Goal: Information Seeking & Learning: Learn about a topic

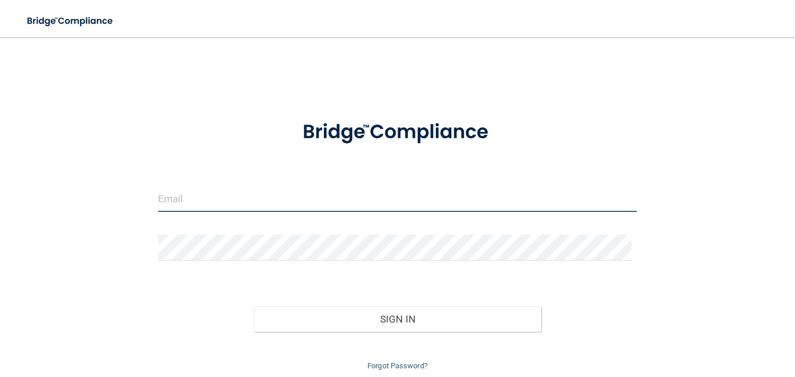
click at [306, 191] on input "email" at bounding box center [397, 199] width 479 height 26
type input "[EMAIL_ADDRESS][DOMAIN_NAME]"
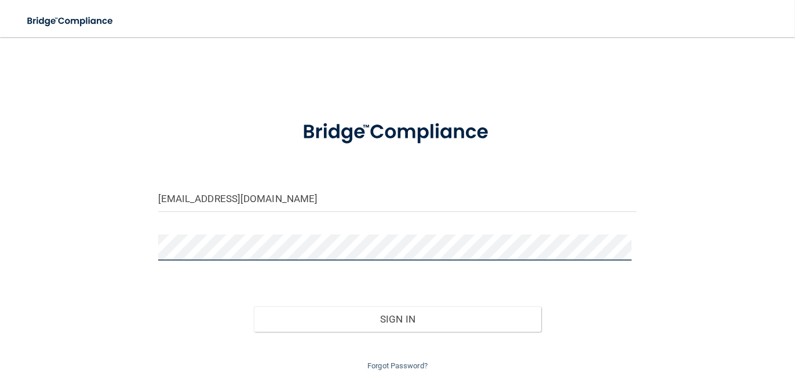
click at [254, 307] on button "Sign In" at bounding box center [397, 319] width 287 height 25
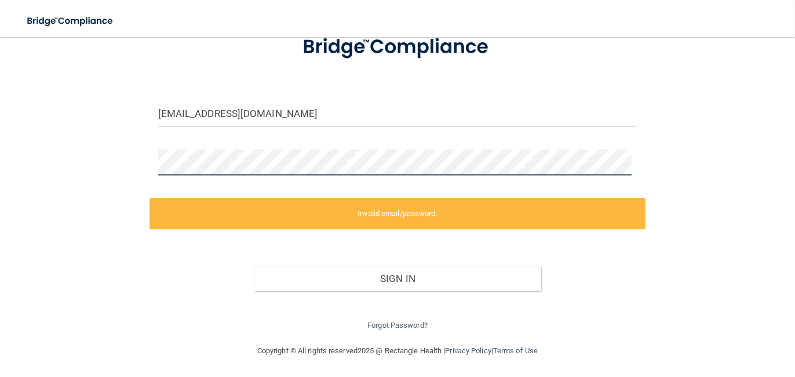
scroll to position [86, 0]
click at [106, 151] on div "[EMAIL_ADDRESS][DOMAIN_NAME] Invalid email/password. You don't have permission …" at bounding box center [397, 147] width 749 height 369
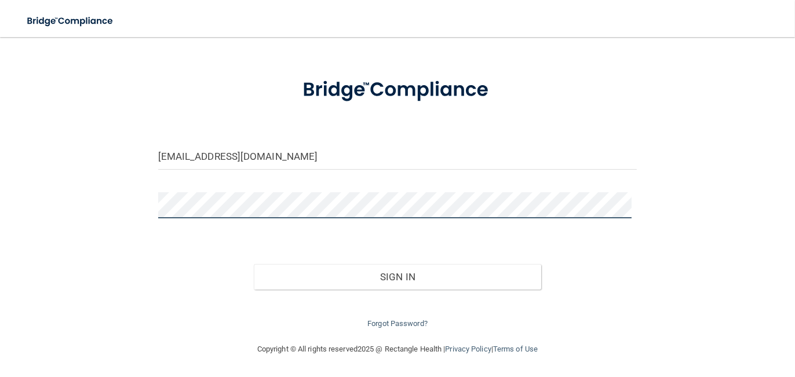
scroll to position [42, 0]
click at [254, 265] on button "Sign In" at bounding box center [397, 277] width 287 height 25
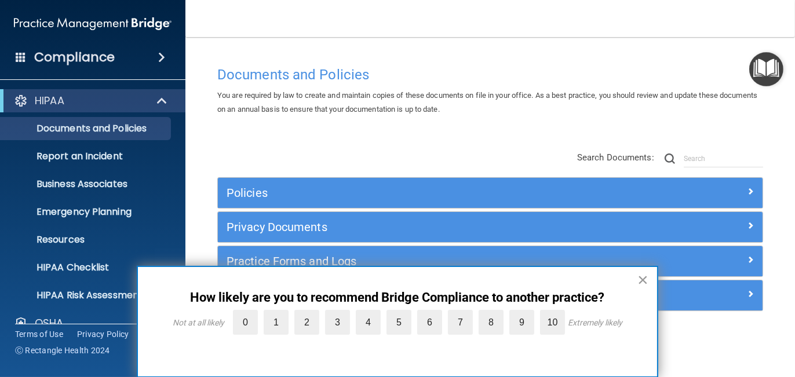
click at [643, 283] on button "×" at bounding box center [642, 280] width 11 height 19
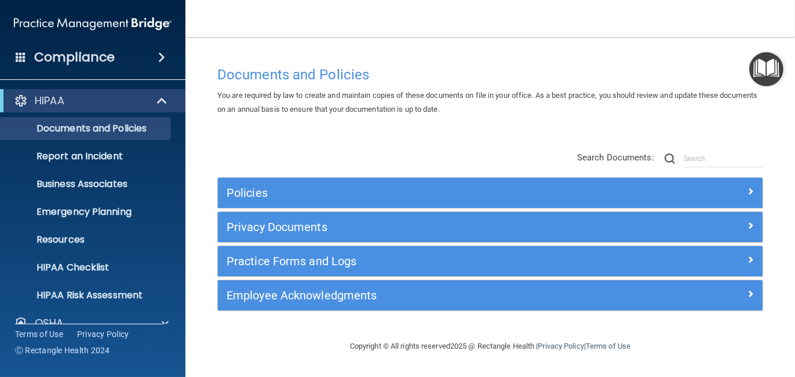
click at [162, 60] on span at bounding box center [161, 57] width 7 height 14
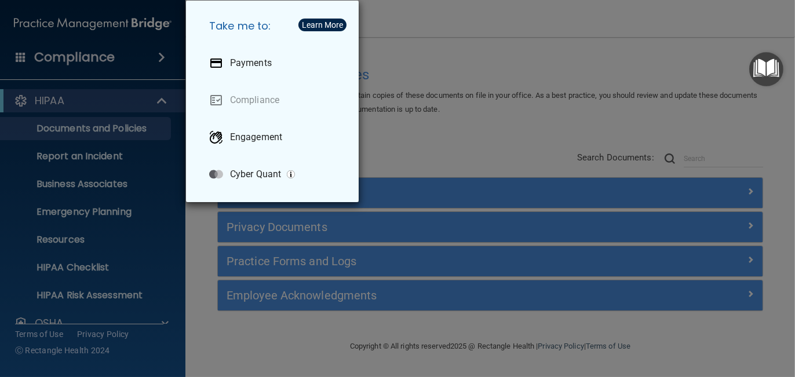
click at [425, 17] on div "Take me to: Payments Compliance Engagement Cyber Quant" at bounding box center [397, 188] width 795 height 377
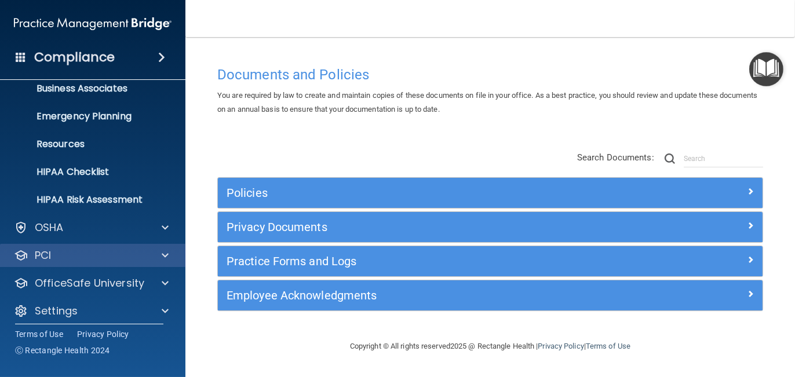
scroll to position [103, 0]
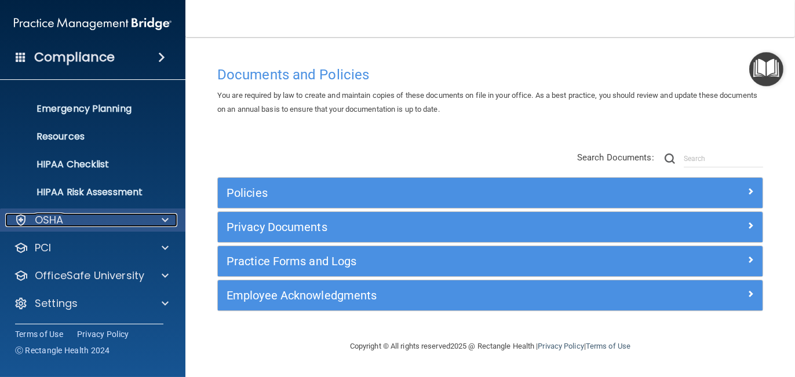
click at [168, 221] on span at bounding box center [165, 220] width 7 height 14
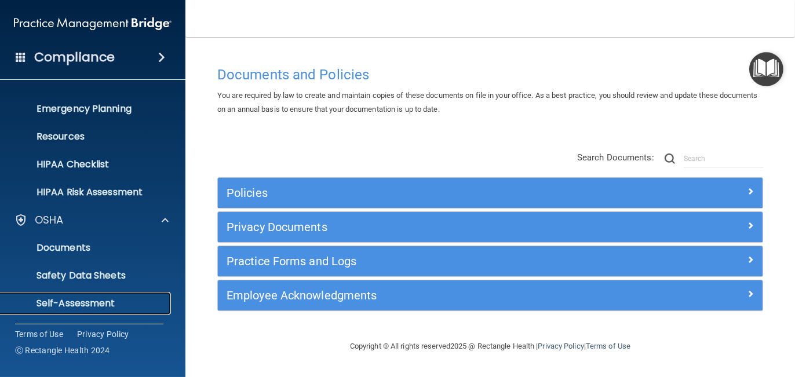
click at [96, 305] on p "Self-Assessment" at bounding box center [87, 304] width 158 height 12
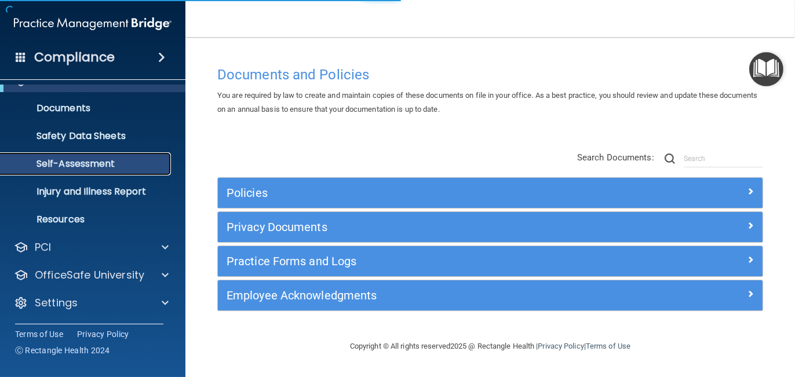
scroll to position [48, 0]
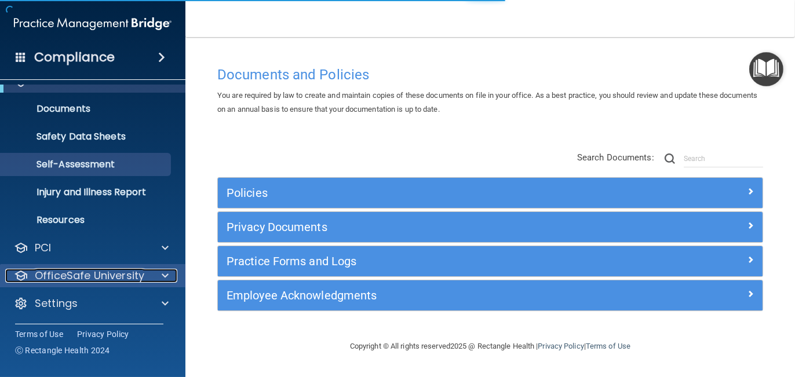
click at [126, 277] on p "OfficeSafe University" at bounding box center [90, 276] width 110 height 14
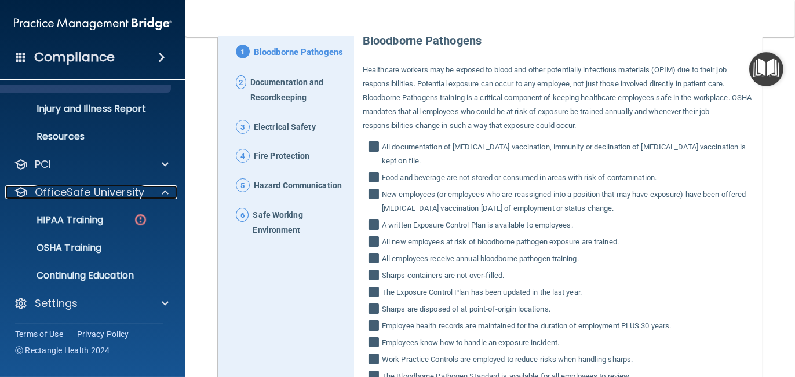
scroll to position [62, 0]
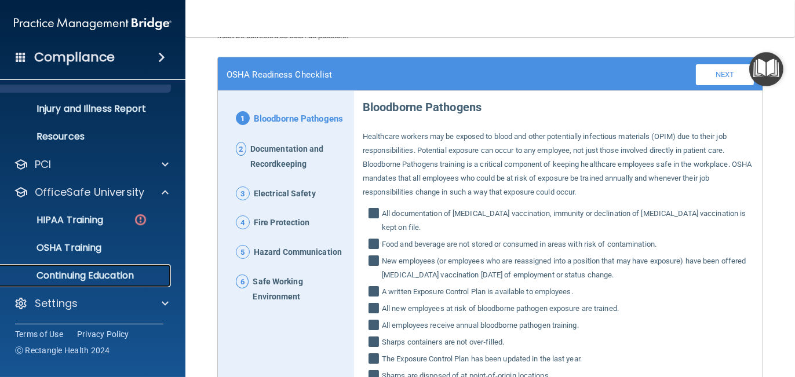
click at [105, 273] on p "Continuing Education" at bounding box center [87, 276] width 158 height 12
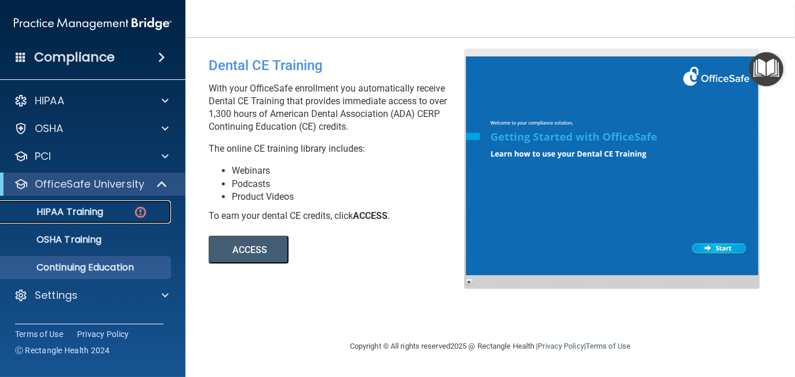
click at [92, 210] on p "HIPAA Training" at bounding box center [56, 212] width 96 height 12
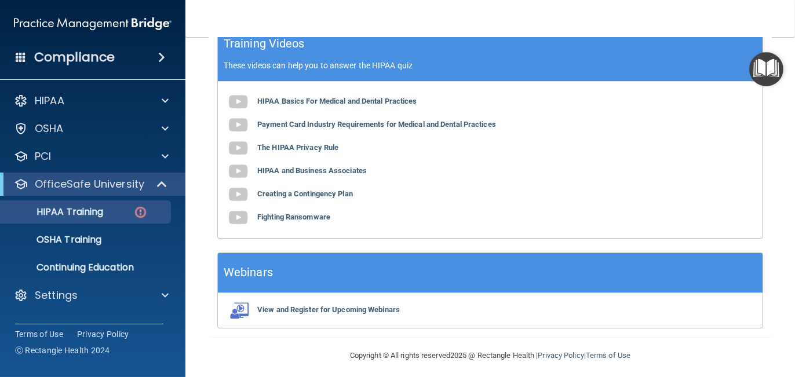
scroll to position [424, 0]
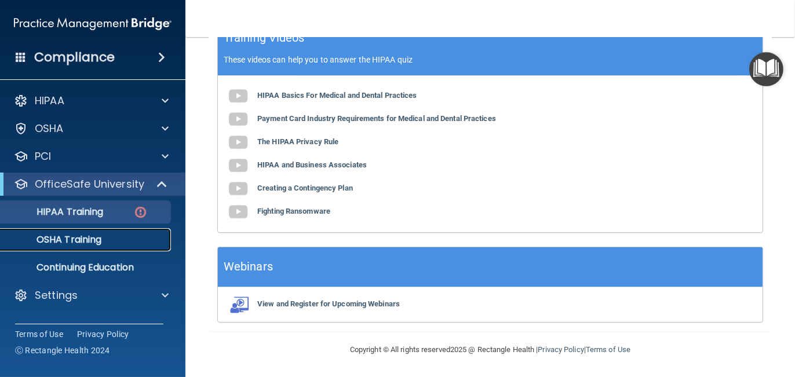
click at [96, 238] on p "OSHA Training" at bounding box center [55, 240] width 94 height 12
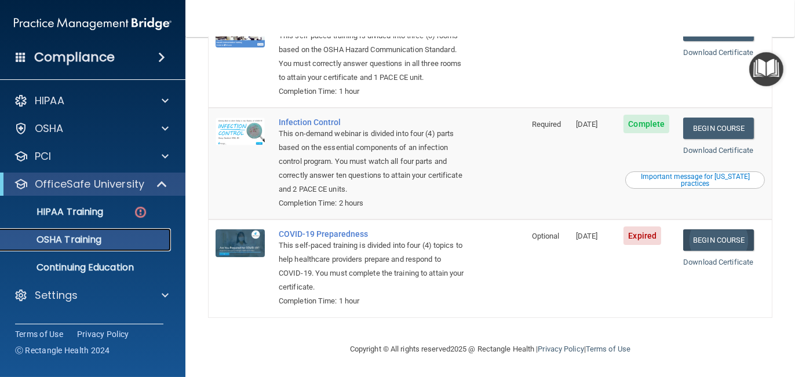
scroll to position [247, 0]
click at [717, 242] on link "Begin Course" at bounding box center [718, 239] width 71 height 21
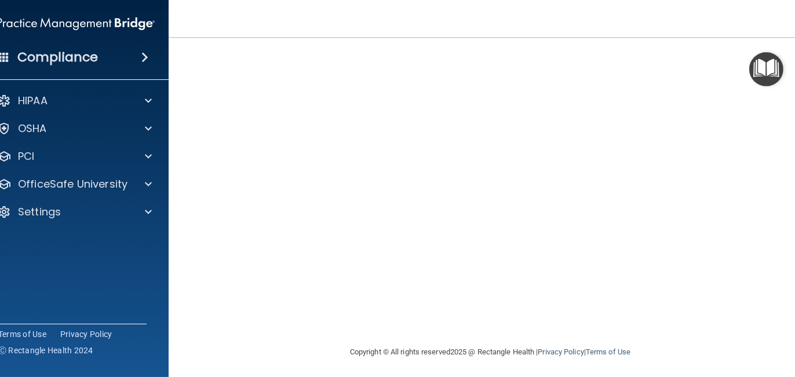
scroll to position [119, 0]
click at [483, 335] on div "Copyright © All rights reserved 2025 @ Rectangle Health | Privacy Policy | Term…" at bounding box center [490, 349] width 423 height 37
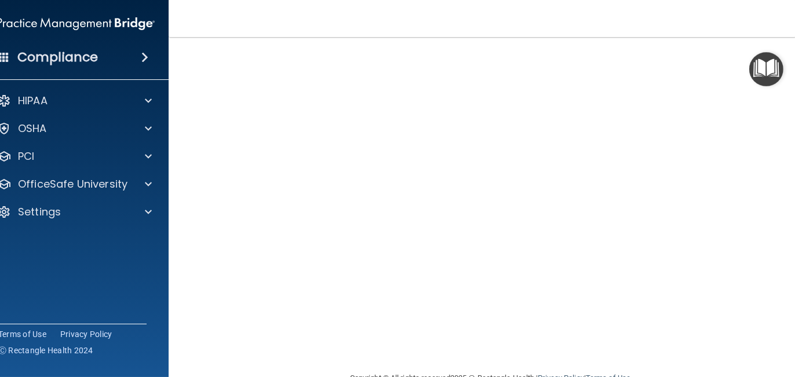
scroll to position [32, 0]
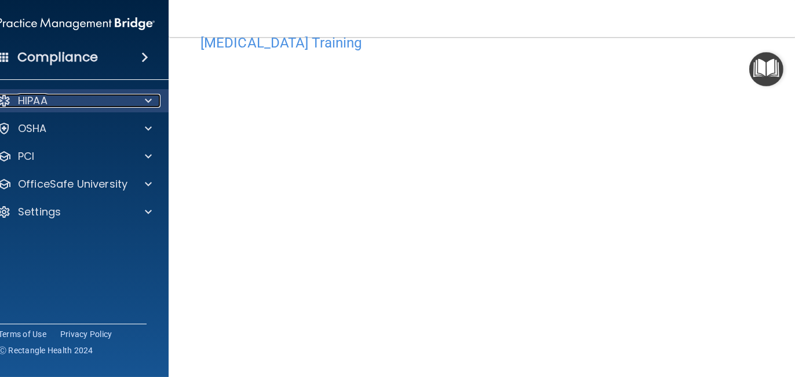
click at [145, 99] on span at bounding box center [148, 101] width 7 height 14
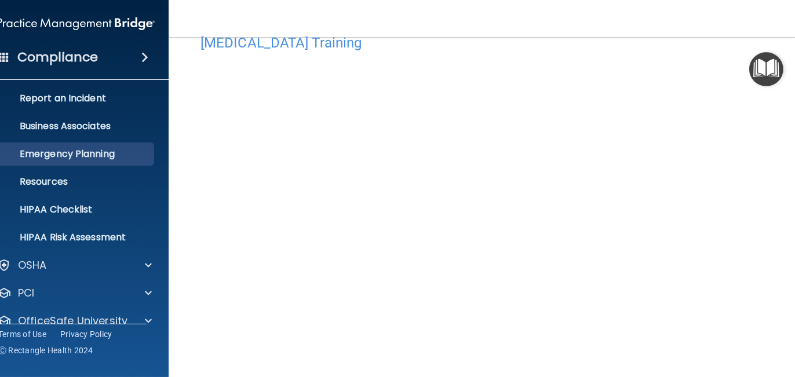
scroll to position [103, 0]
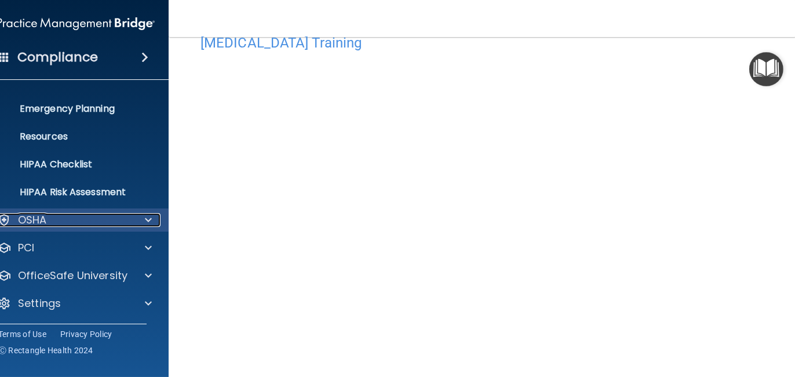
click at [145, 217] on span at bounding box center [148, 220] width 7 height 14
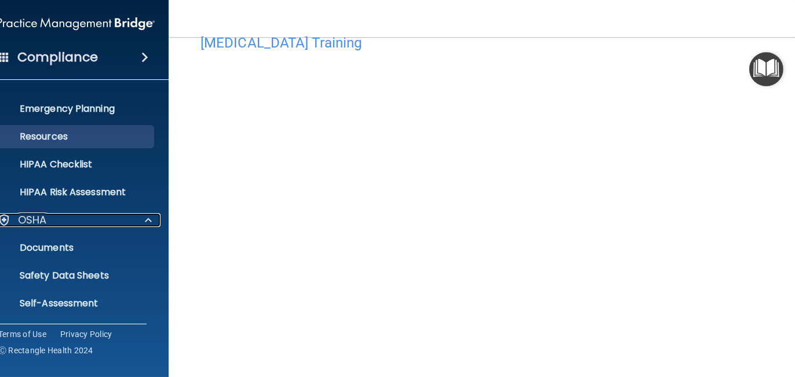
scroll to position [0, 0]
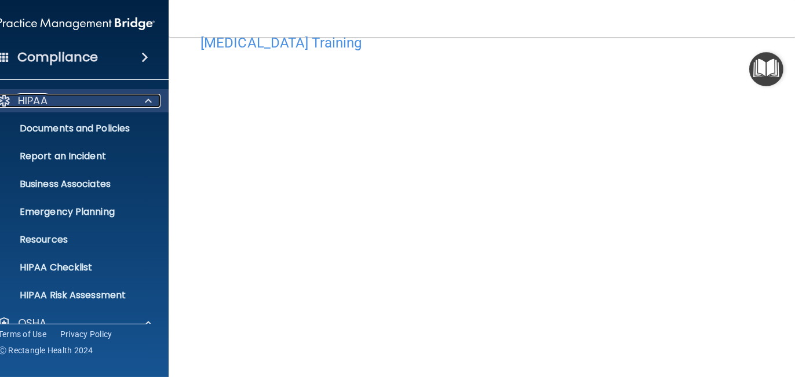
click at [148, 101] on div at bounding box center [146, 101] width 29 height 14
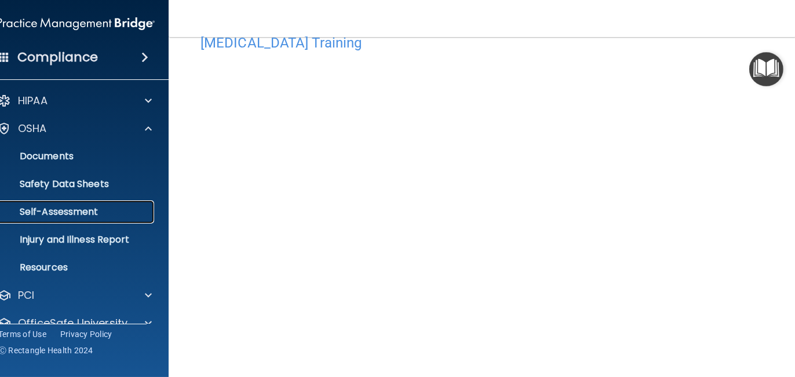
click at [63, 210] on p "Self-Assessment" at bounding box center [70, 212] width 158 height 12
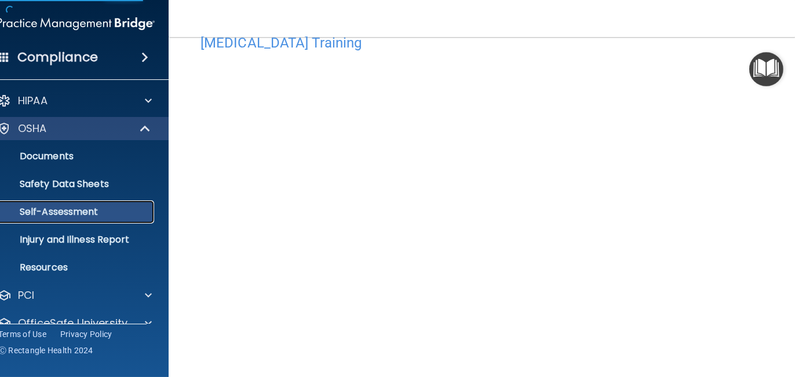
click at [63, 210] on p "Self-Assessment" at bounding box center [70, 212] width 158 height 12
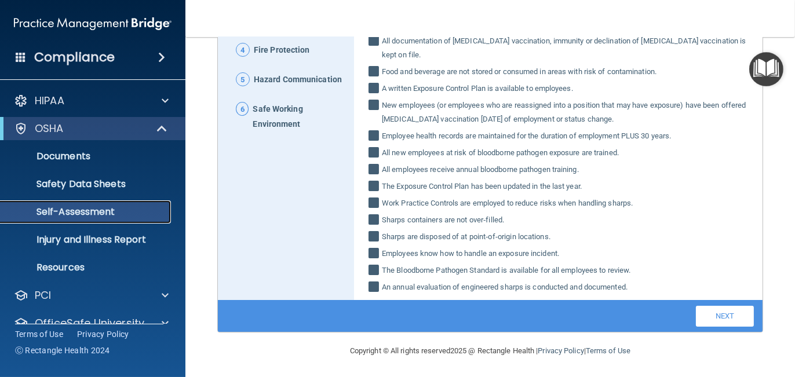
scroll to position [236, 0]
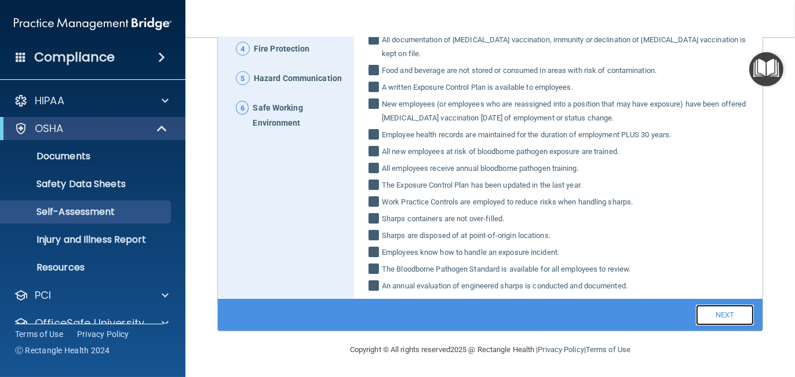
click at [725, 313] on link "Next" at bounding box center [725, 315] width 58 height 21
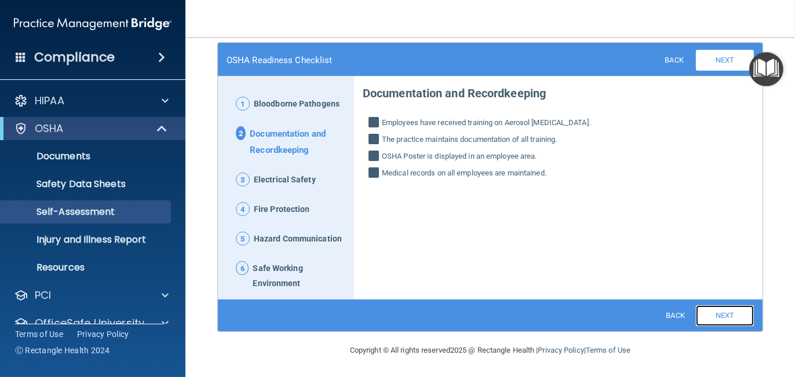
click at [723, 312] on link "Next" at bounding box center [725, 315] width 58 height 21
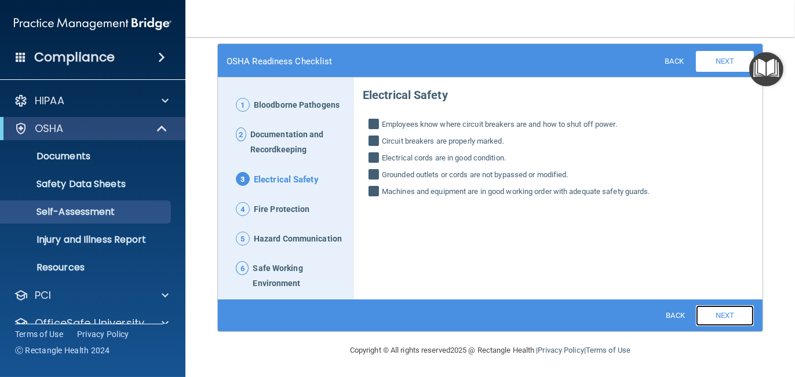
click at [723, 312] on link "Next" at bounding box center [725, 315] width 58 height 21
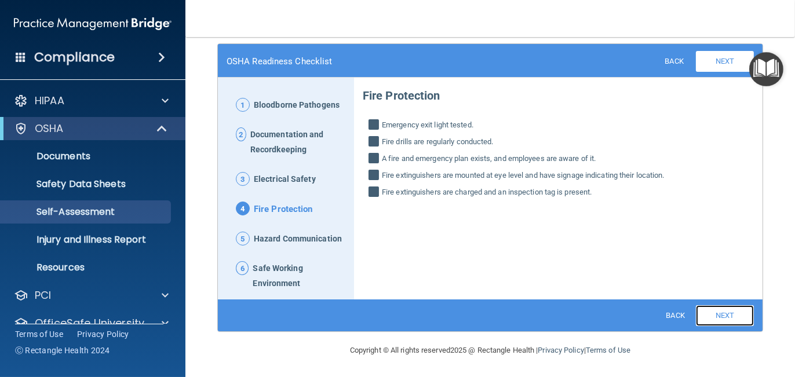
click at [723, 312] on link "Next" at bounding box center [725, 315] width 58 height 21
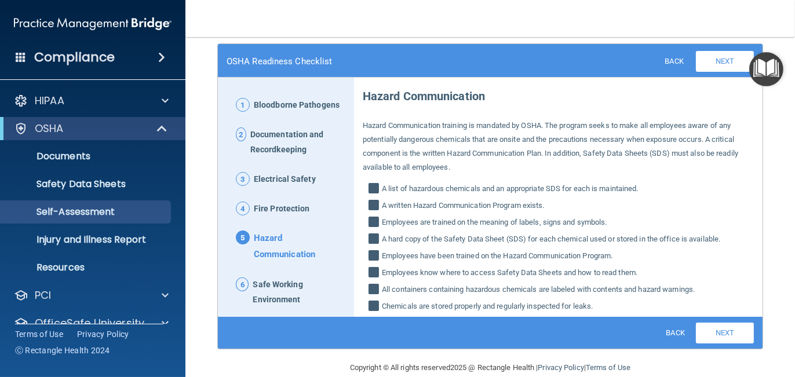
click at [723, 312] on label "Chemicals are stored properly and regularly inspected for leaks." at bounding box center [558, 307] width 391 height 14
click at [382, 312] on input "Chemicals are stored properly and regularly inspected for leaks." at bounding box center [375, 308] width 13 height 12
checkbox input "false"
click at [718, 338] on link "Next" at bounding box center [725, 333] width 58 height 21
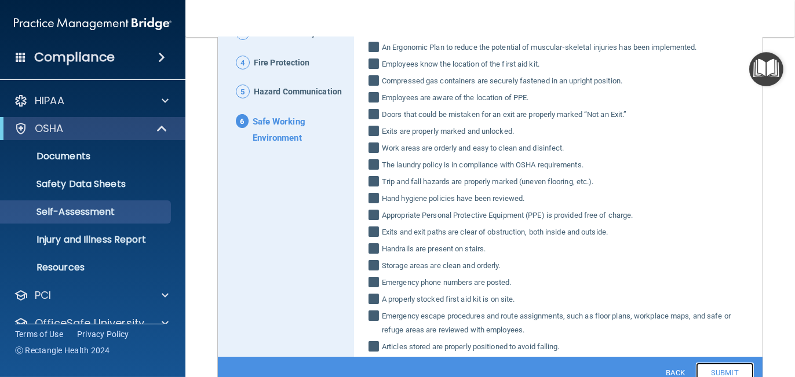
scroll to position [279, 0]
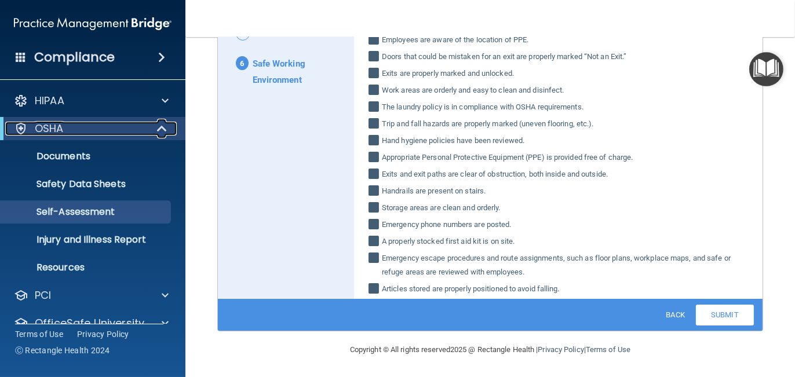
click at [160, 127] on span at bounding box center [163, 129] width 10 height 14
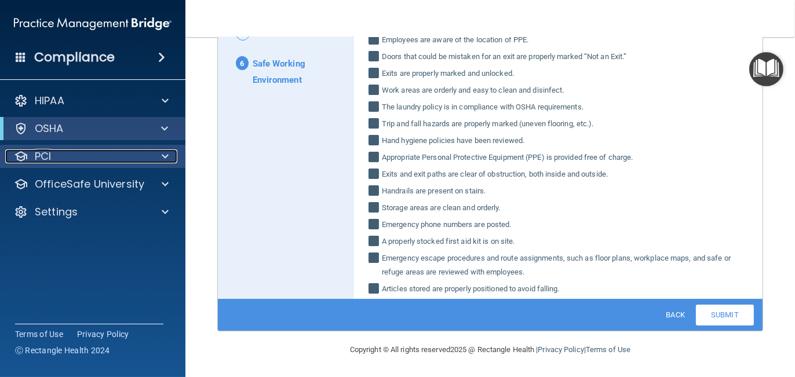
click at [45, 155] on p "PCI" at bounding box center [43, 156] width 16 height 14
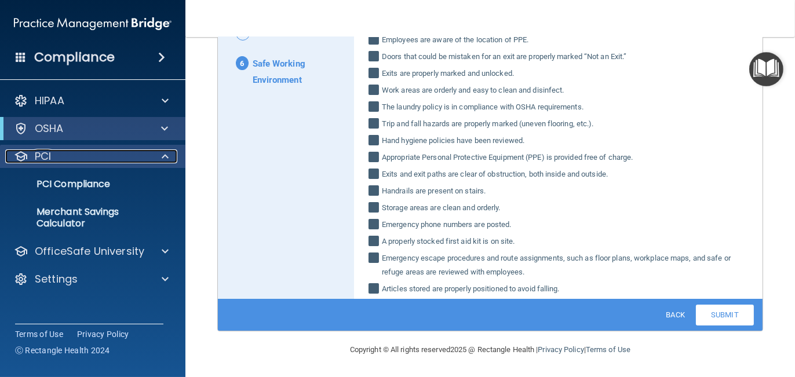
click at [167, 158] on span at bounding box center [165, 156] width 7 height 14
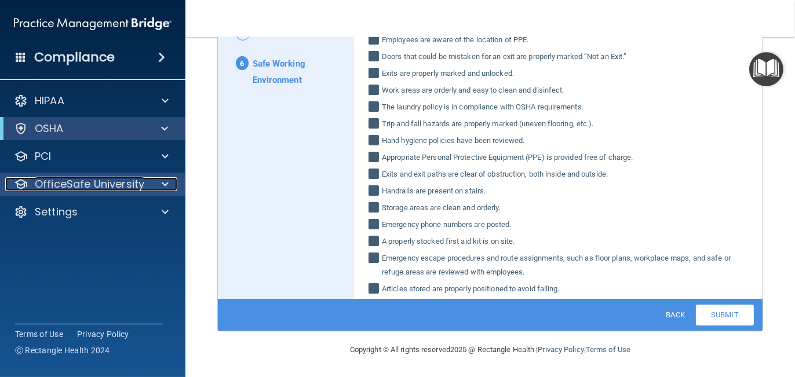
click at [163, 184] on span at bounding box center [165, 184] width 7 height 14
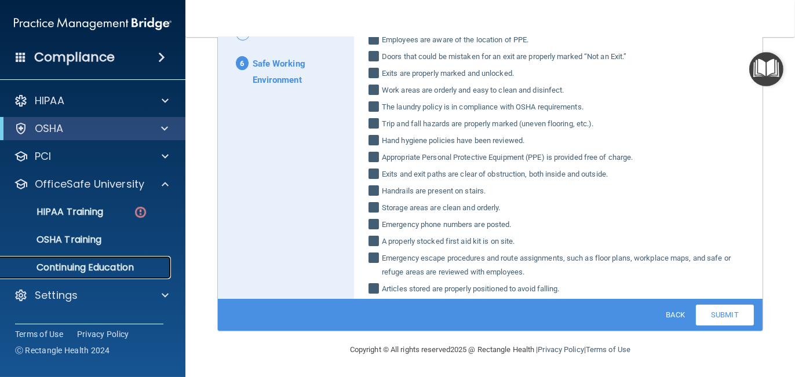
click at [92, 268] on p "Continuing Education" at bounding box center [87, 268] width 158 height 12
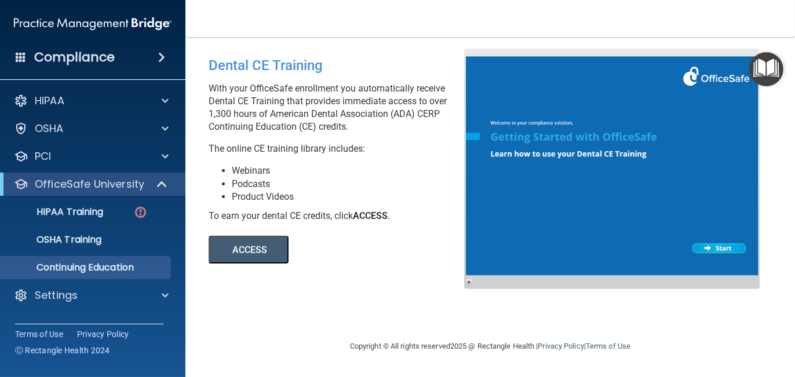
click at [259, 249] on button "ACCESS" at bounding box center [249, 250] width 80 height 28
